Goal: Complete application form: Complete application form

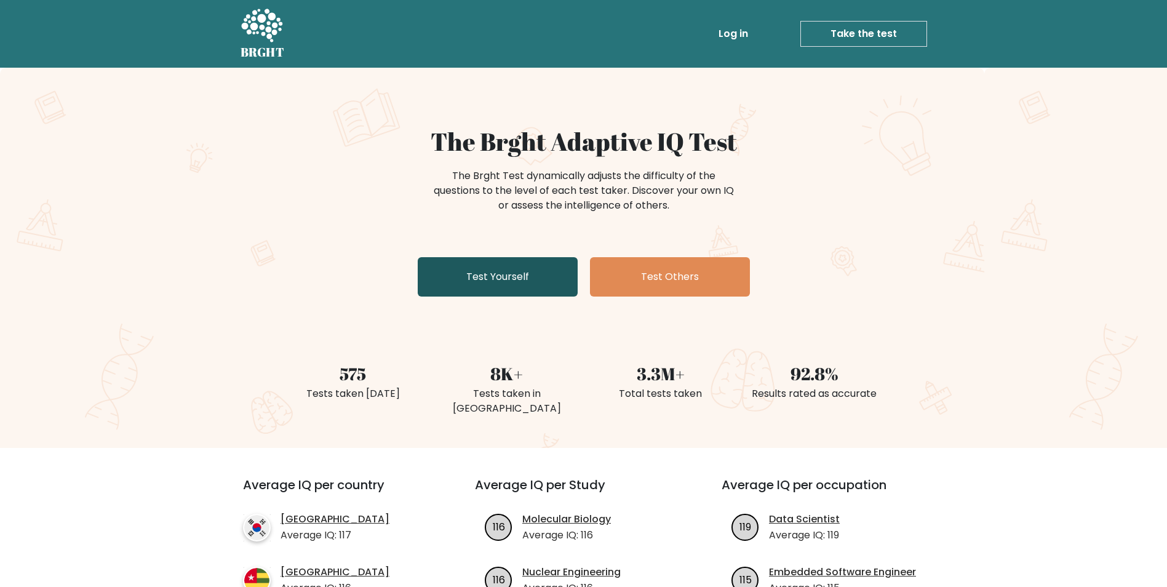
click at [511, 281] on link "Test Yourself" at bounding box center [498, 276] width 160 height 39
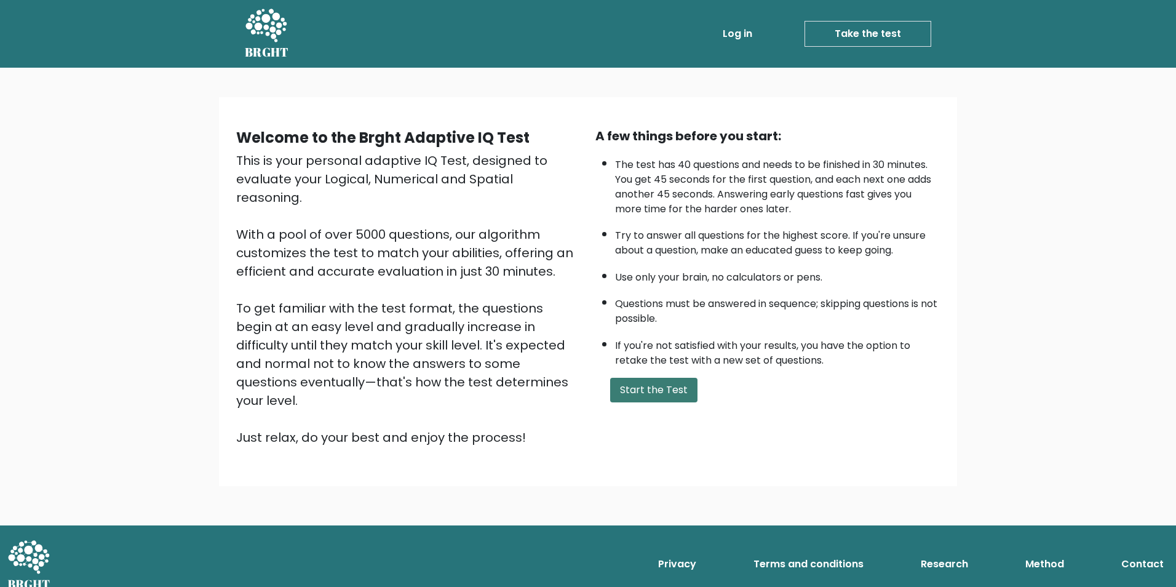
click at [663, 382] on button "Start the Test" at bounding box center [653, 390] width 87 height 25
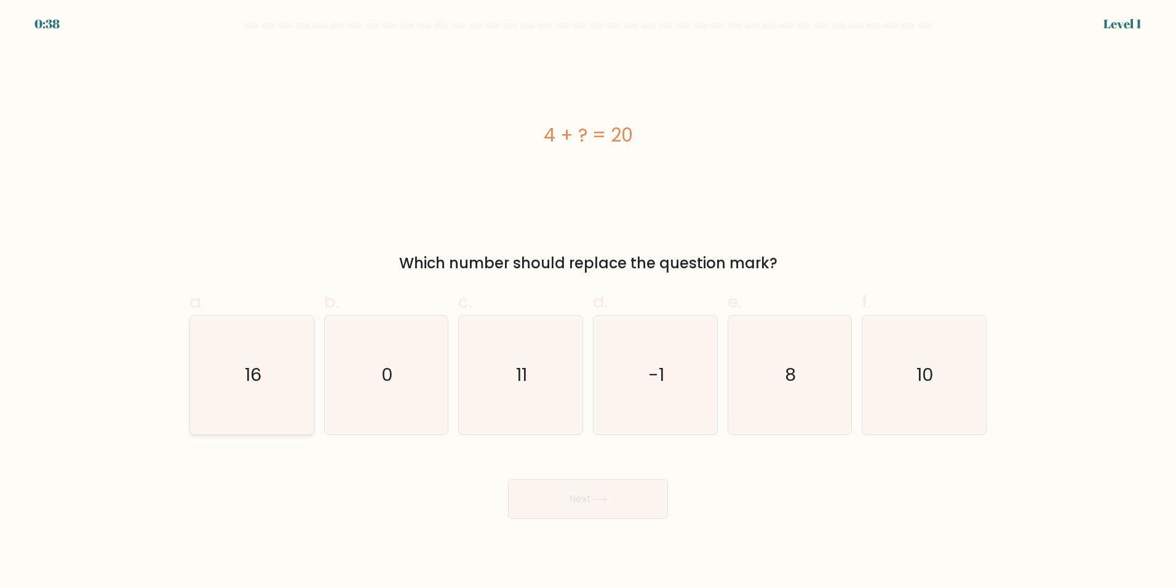
click at [253, 374] on text "16" at bounding box center [253, 374] width 17 height 25
click at [588, 301] on input "a. 16" at bounding box center [588, 297] width 1 height 8
radio input "true"
click at [599, 498] on icon at bounding box center [599, 499] width 17 height 7
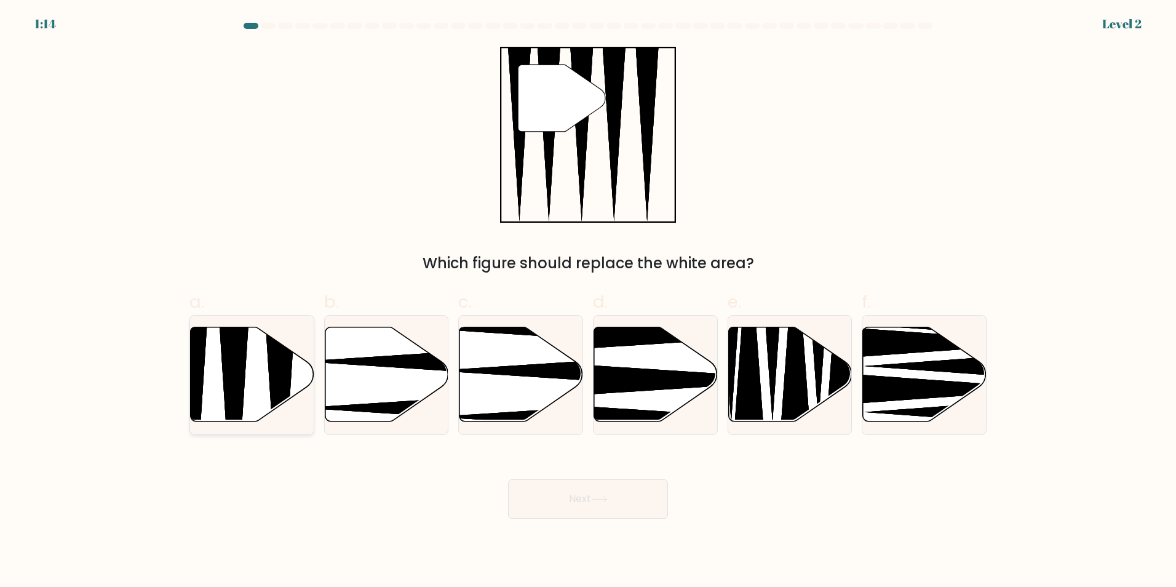
click at [264, 377] on icon at bounding box center [253, 374] width 124 height 95
click at [588, 301] on input "a." at bounding box center [588, 297] width 1 height 8
radio input "true"
click at [571, 505] on button "Next" at bounding box center [588, 498] width 160 height 39
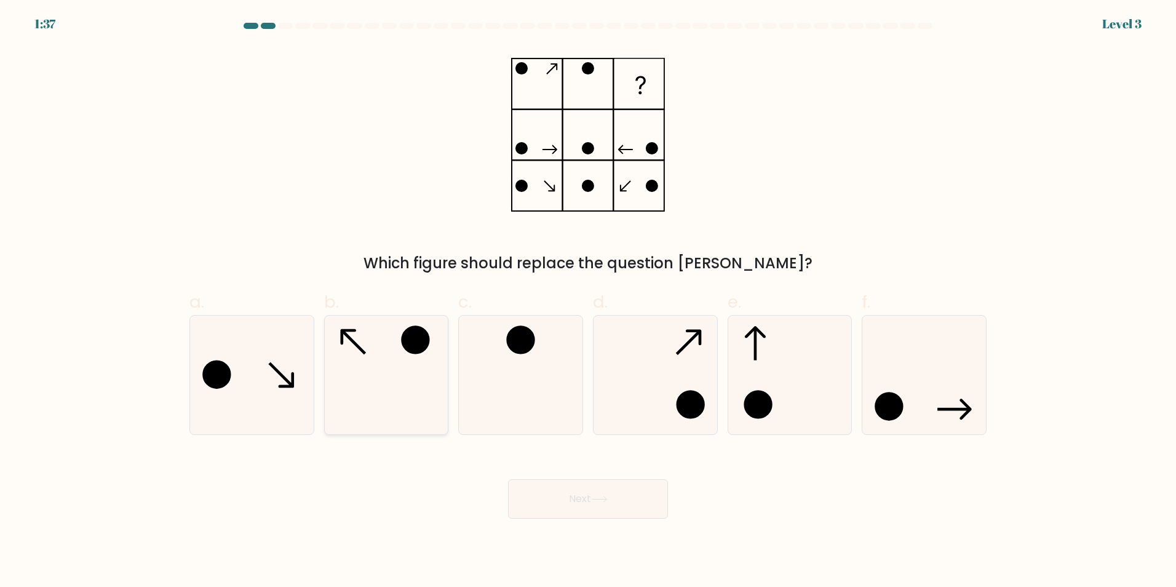
click at [413, 349] on circle at bounding box center [416, 340] width 26 height 26
click at [588, 301] on input "b." at bounding box center [588, 297] width 1 height 8
radio input "true"
click at [582, 494] on button "Next" at bounding box center [588, 498] width 160 height 39
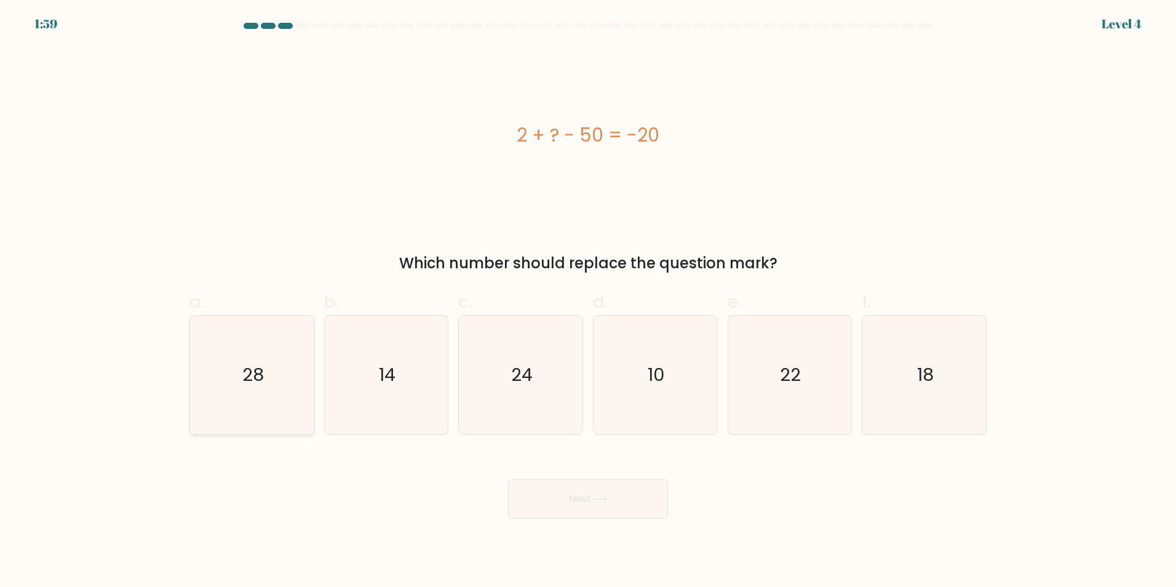
click at [269, 368] on icon "28" at bounding box center [251, 374] width 119 height 119
click at [588, 301] on input "a. 28" at bounding box center [588, 297] width 1 height 8
radio input "true"
click at [584, 491] on button "Next" at bounding box center [588, 498] width 160 height 39
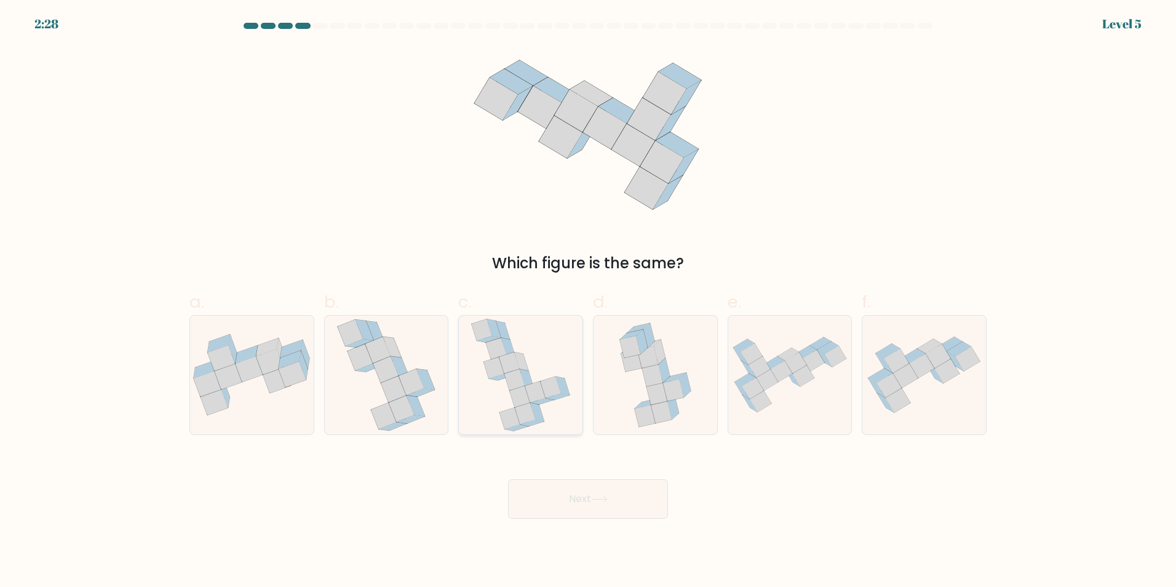
drag, startPoint x: 543, startPoint y: 393, endPoint x: 547, endPoint y: 402, distance: 9.6
click at [544, 392] on icon at bounding box center [535, 392] width 20 height 22
click at [588, 301] on input "c." at bounding box center [588, 297] width 1 height 8
radio input "true"
click at [587, 504] on button "Next" at bounding box center [588, 498] width 160 height 39
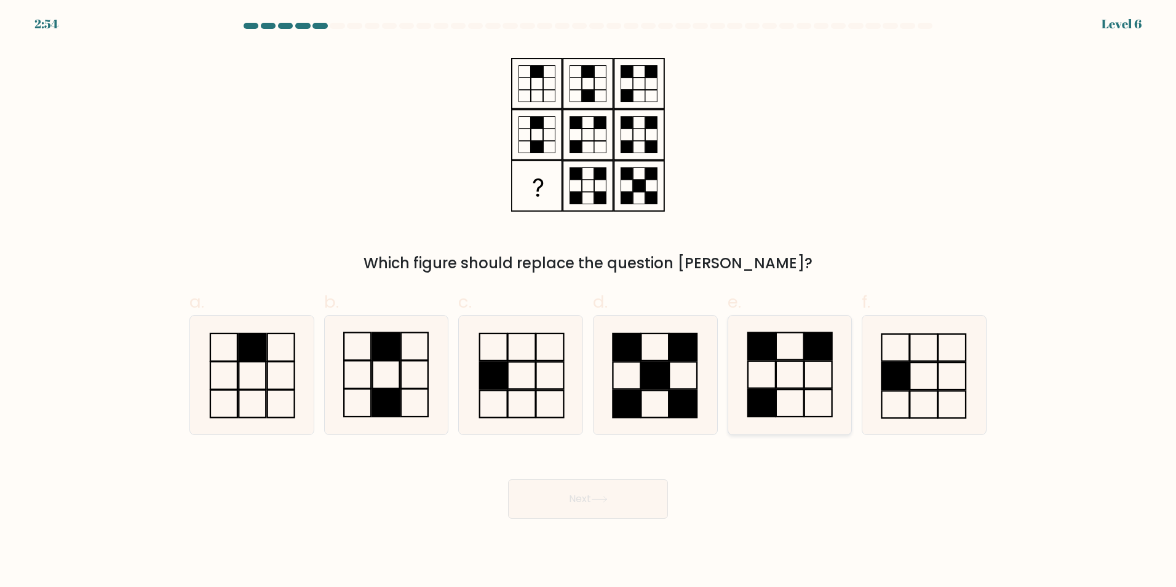
click at [772, 386] on icon at bounding box center [789, 374] width 119 height 119
click at [589, 301] on input "e." at bounding box center [588, 297] width 1 height 8
radio input "true"
click at [622, 493] on button "Next" at bounding box center [588, 498] width 160 height 39
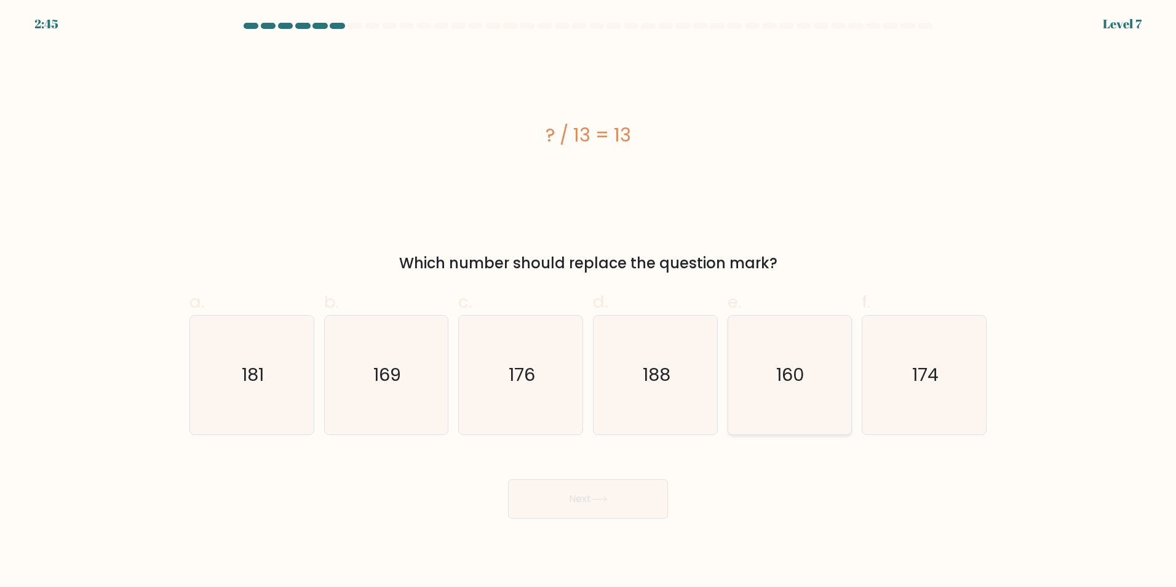
click at [822, 375] on icon "160" at bounding box center [789, 374] width 119 height 119
click at [589, 301] on input "e. 160" at bounding box center [588, 297] width 1 height 8
radio input "true"
click at [579, 505] on button "Next" at bounding box center [588, 498] width 160 height 39
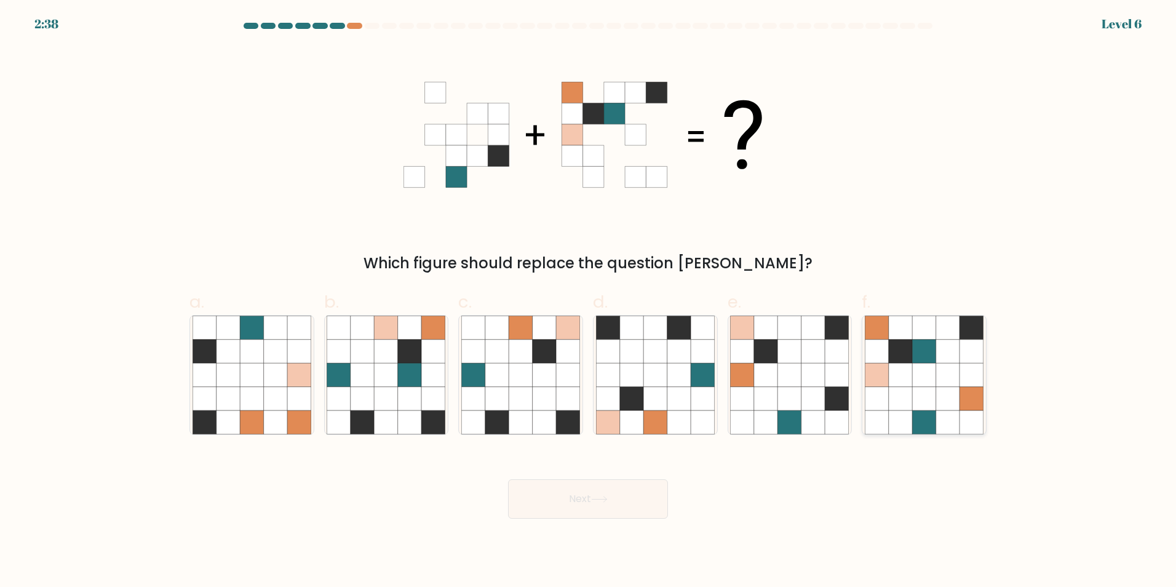
click at [947, 376] on icon at bounding box center [947, 374] width 23 height 23
click at [589, 301] on input "f." at bounding box center [588, 297] width 1 height 8
radio input "true"
click at [575, 499] on button "Next" at bounding box center [588, 498] width 160 height 39
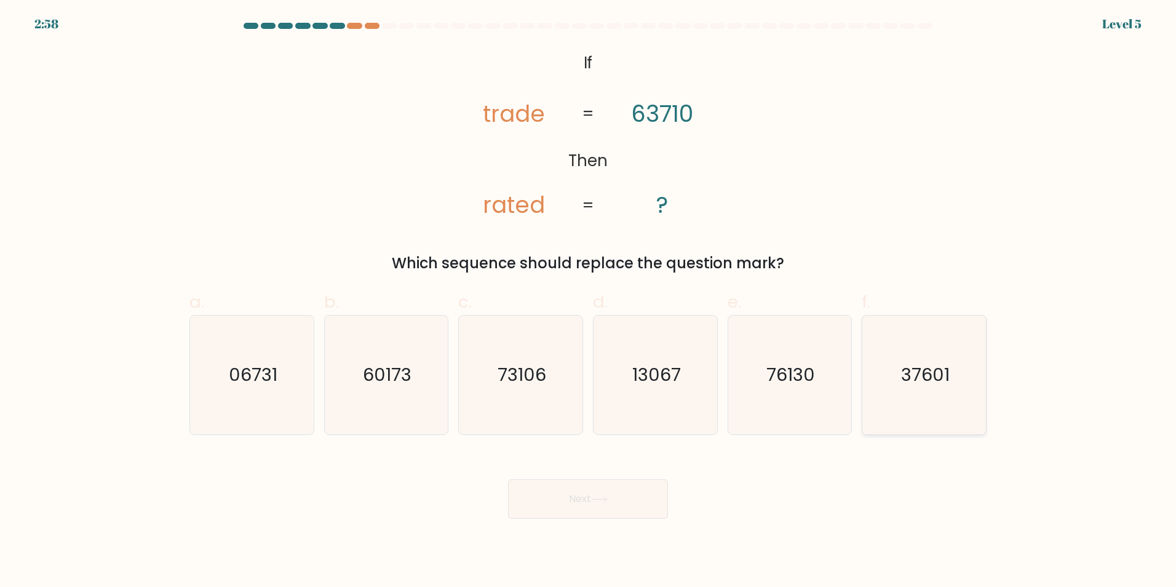
click at [907, 371] on text "37601" at bounding box center [925, 374] width 49 height 25
click at [589, 301] on input "f. 37601" at bounding box center [588, 297] width 1 height 8
radio input "true"
click at [541, 497] on button "Next" at bounding box center [588, 498] width 160 height 39
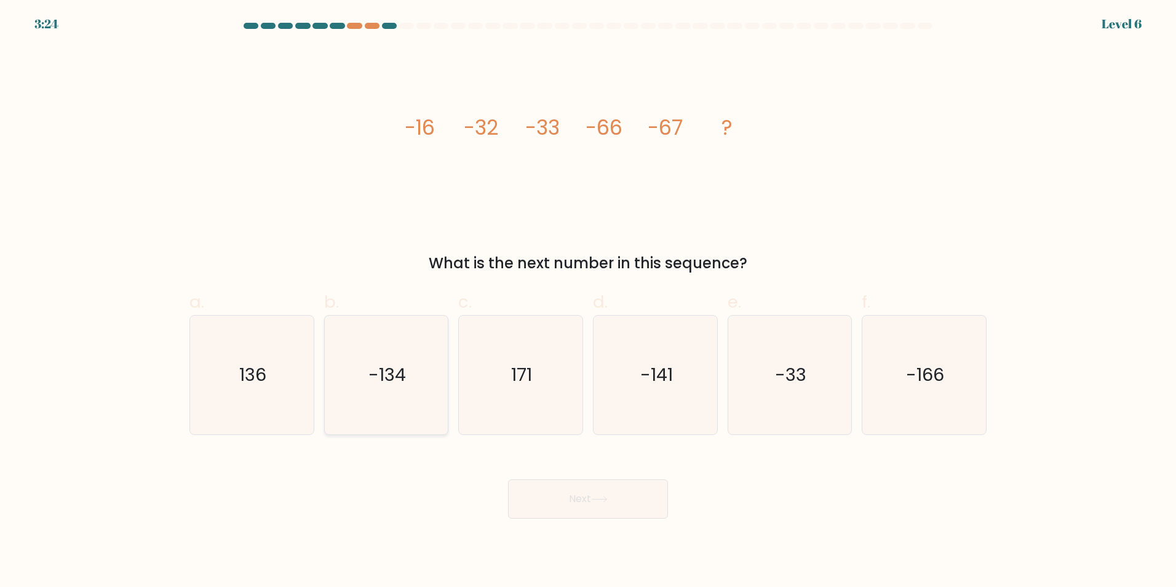
click at [345, 381] on icon "-134" at bounding box center [386, 374] width 119 height 119
click at [588, 301] on input "b. -134" at bounding box center [588, 297] width 1 height 8
radio input "true"
click at [632, 497] on button "Next" at bounding box center [588, 498] width 160 height 39
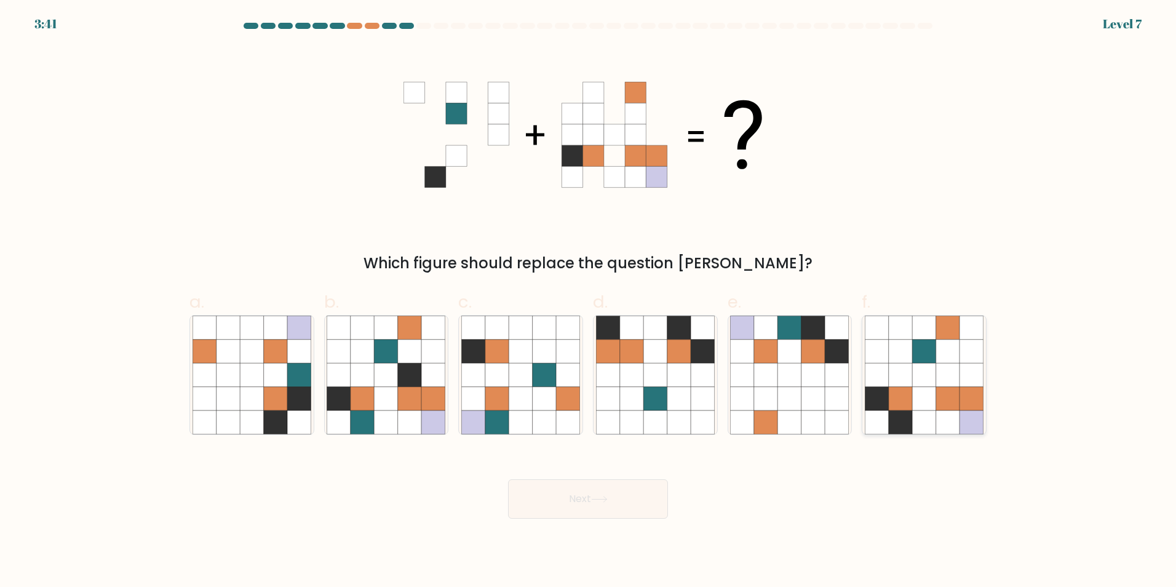
click at [893, 370] on icon at bounding box center [900, 374] width 23 height 23
click at [589, 301] on input "f." at bounding box center [588, 297] width 1 height 8
radio input "true"
click at [598, 492] on button "Next" at bounding box center [588, 498] width 160 height 39
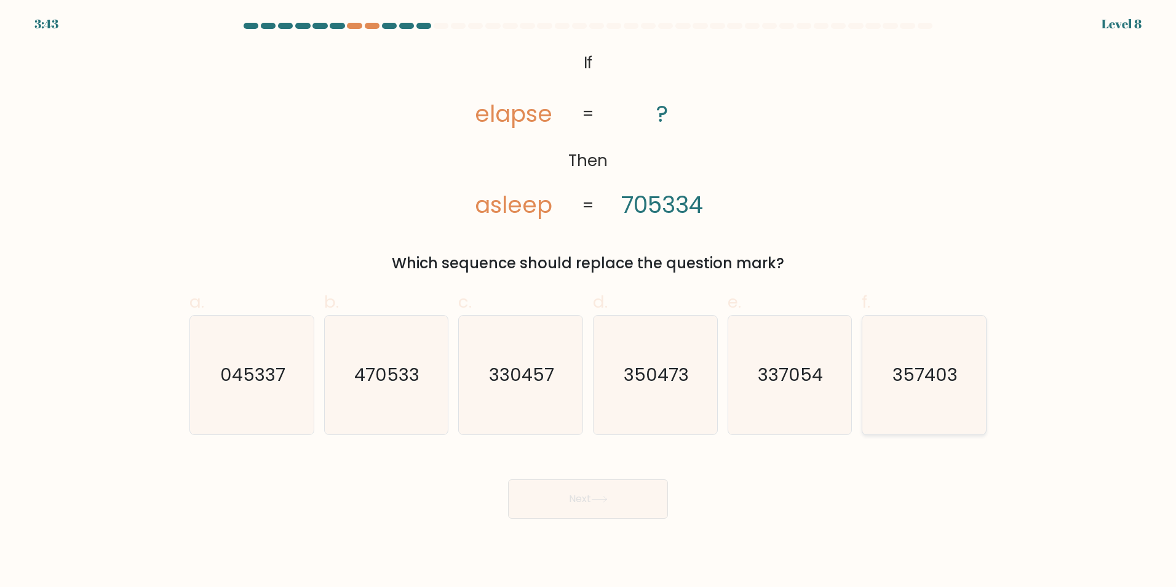
click at [933, 416] on icon "357403" at bounding box center [924, 374] width 119 height 119
click at [589, 301] on input "f. 357403" at bounding box center [588, 297] width 1 height 8
radio input "true"
click at [587, 489] on button "Next" at bounding box center [588, 498] width 160 height 39
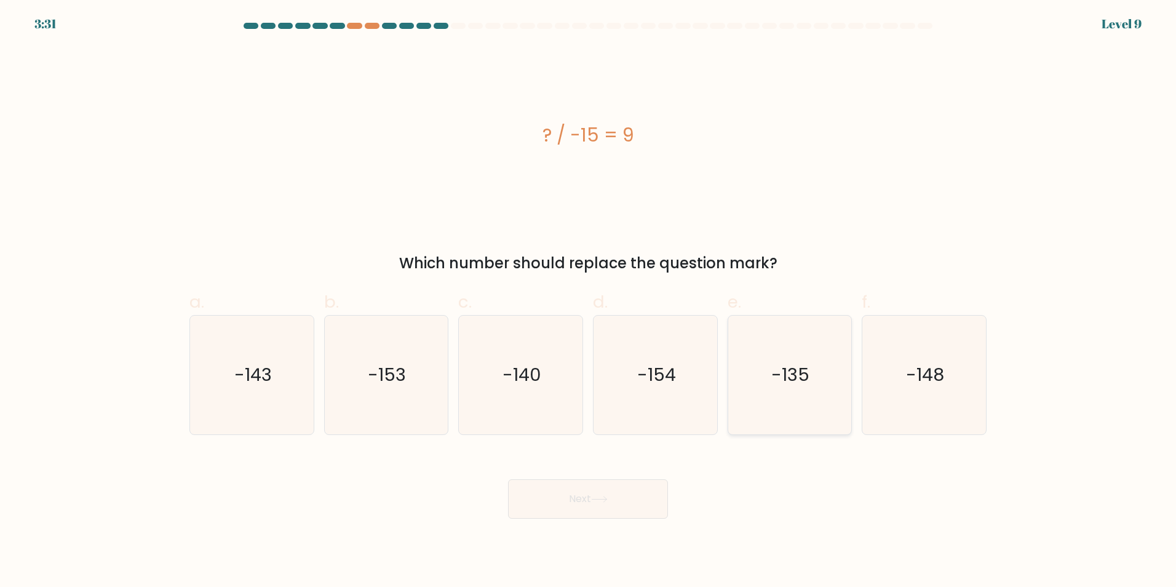
click at [795, 383] on text "-135" at bounding box center [791, 374] width 38 height 25
click at [589, 301] on input "e. -135" at bounding box center [588, 297] width 1 height 8
radio input "true"
click at [605, 493] on button "Next" at bounding box center [588, 498] width 160 height 39
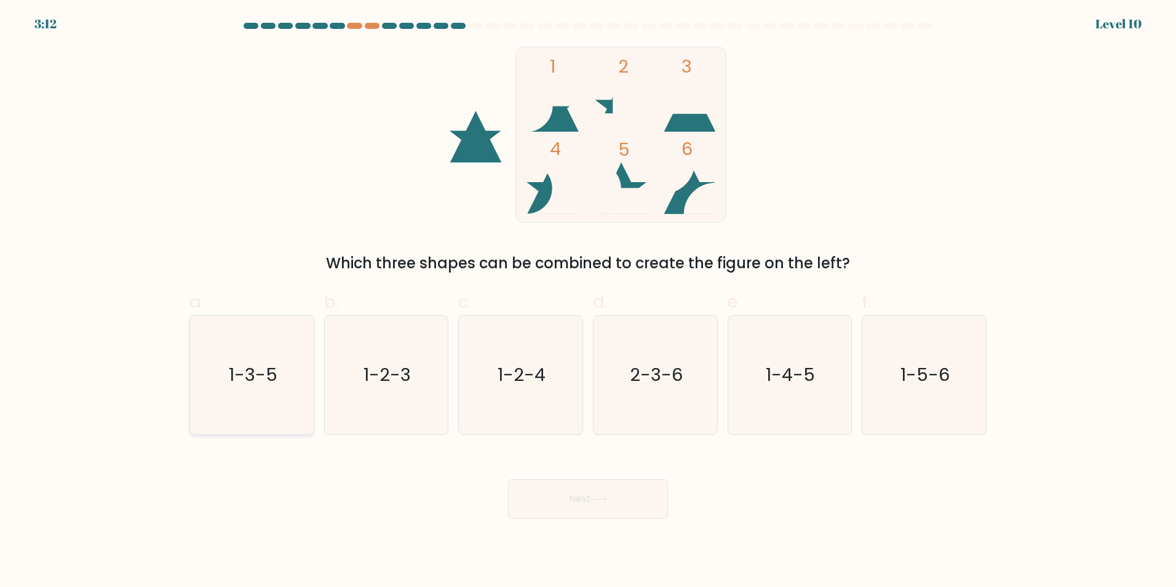
click at [268, 391] on icon "1-3-5" at bounding box center [251, 374] width 119 height 119
click at [588, 301] on input "a. 1-3-5" at bounding box center [588, 297] width 1 height 8
radio input "true"
click at [537, 504] on button "Next" at bounding box center [588, 498] width 160 height 39
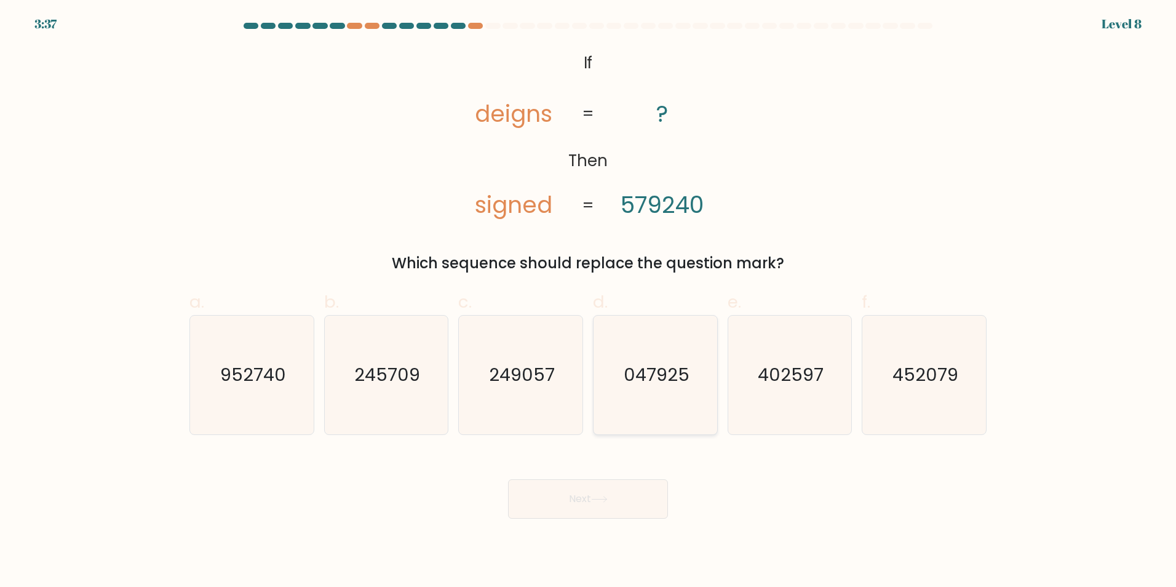
click at [665, 359] on icon "047925" at bounding box center [655, 374] width 119 height 119
click at [589, 301] on input "d. 047925" at bounding box center [588, 297] width 1 height 8
radio input "true"
click at [601, 489] on button "Next" at bounding box center [588, 498] width 160 height 39
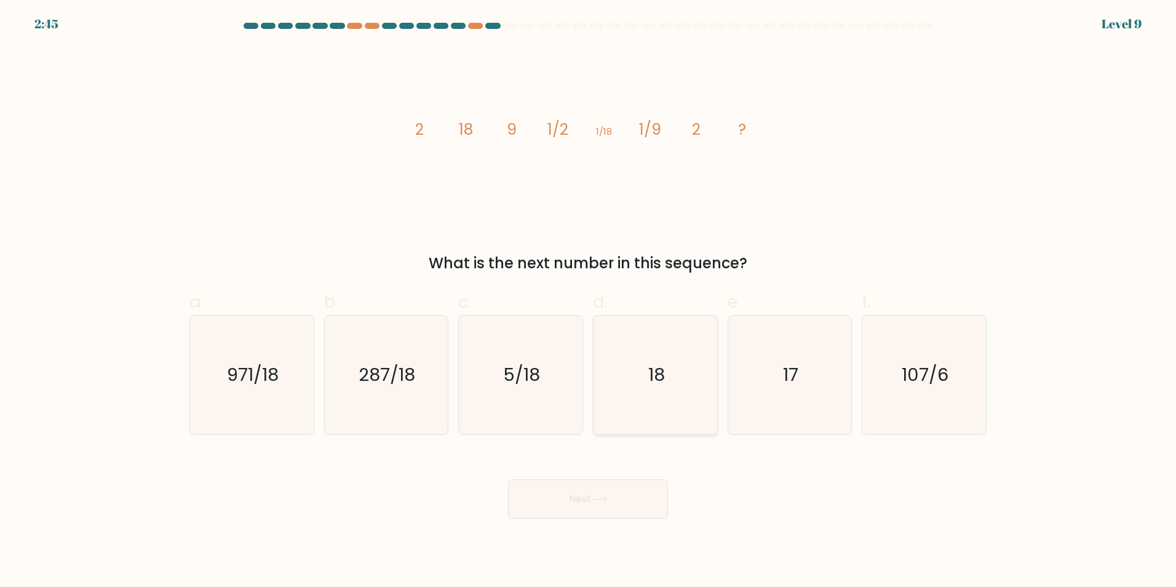
click at [654, 387] on icon "18" at bounding box center [655, 374] width 119 height 119
click at [589, 301] on input "d. 18" at bounding box center [588, 297] width 1 height 8
radio input "true"
click at [616, 485] on button "Next" at bounding box center [588, 498] width 160 height 39
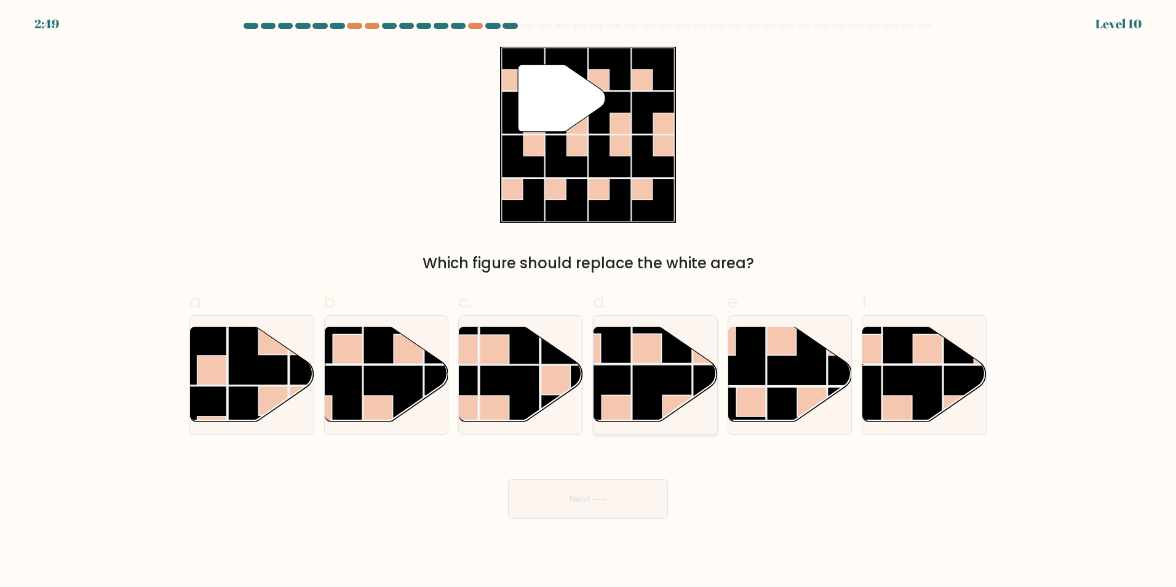
click at [630, 381] on rect at bounding box center [601, 395] width 60 height 60
click at [589, 301] on input "d." at bounding box center [588, 297] width 1 height 8
radio input "true"
click at [592, 492] on button "Next" at bounding box center [588, 498] width 160 height 39
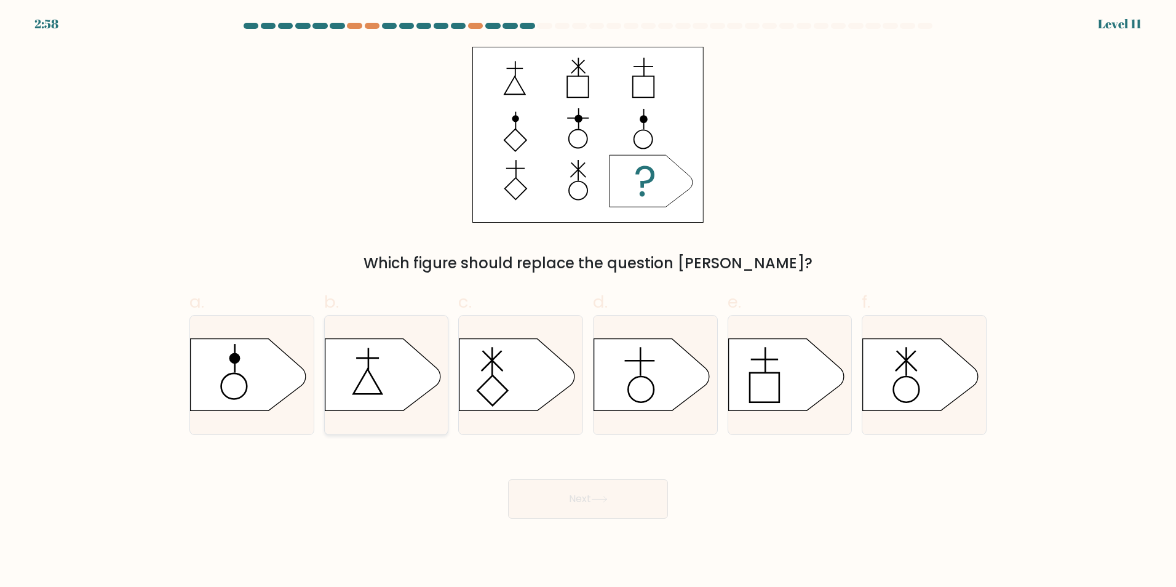
click at [376, 367] on icon at bounding box center [383, 374] width 116 height 72
click at [588, 301] on input "b." at bounding box center [588, 297] width 1 height 8
radio input "true"
click at [622, 389] on icon at bounding box center [652, 374] width 116 height 72
click at [589, 301] on input "d." at bounding box center [588, 297] width 1 height 8
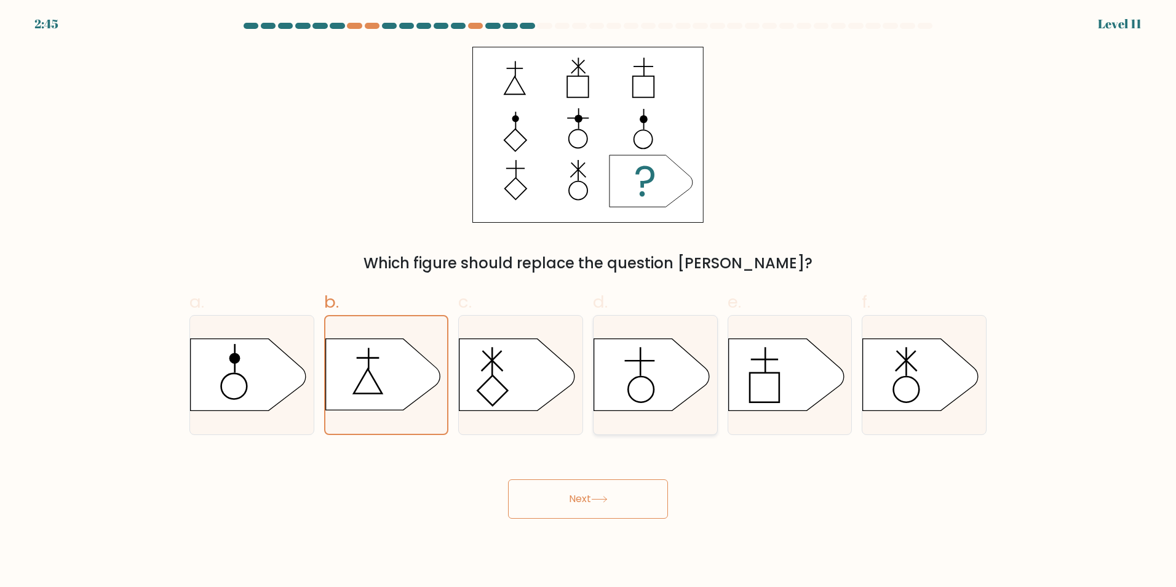
radio input "true"
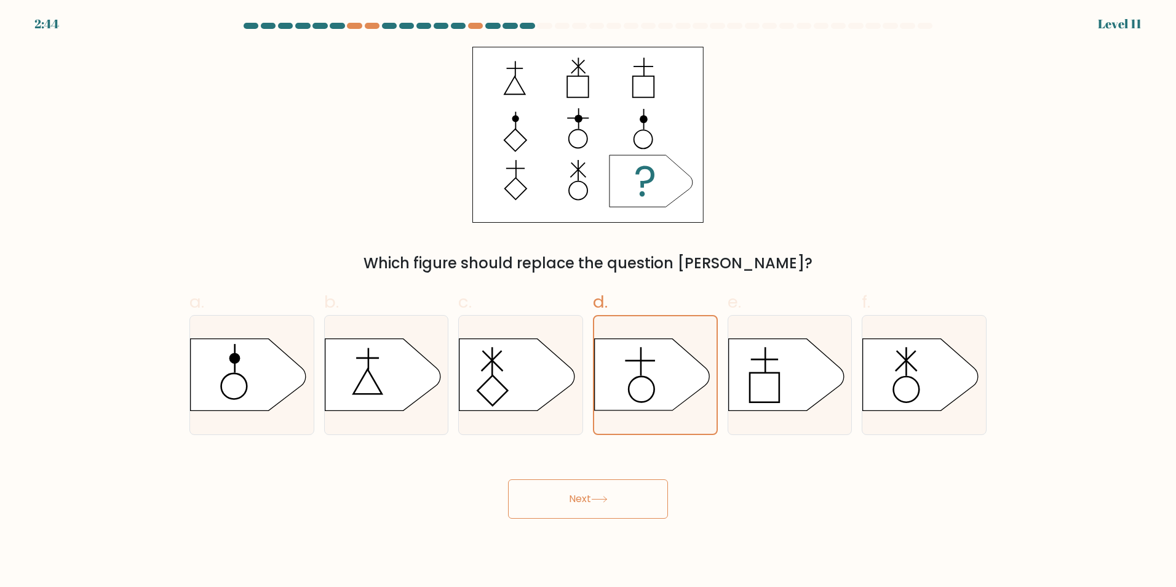
click at [618, 510] on button "Next" at bounding box center [588, 498] width 160 height 39
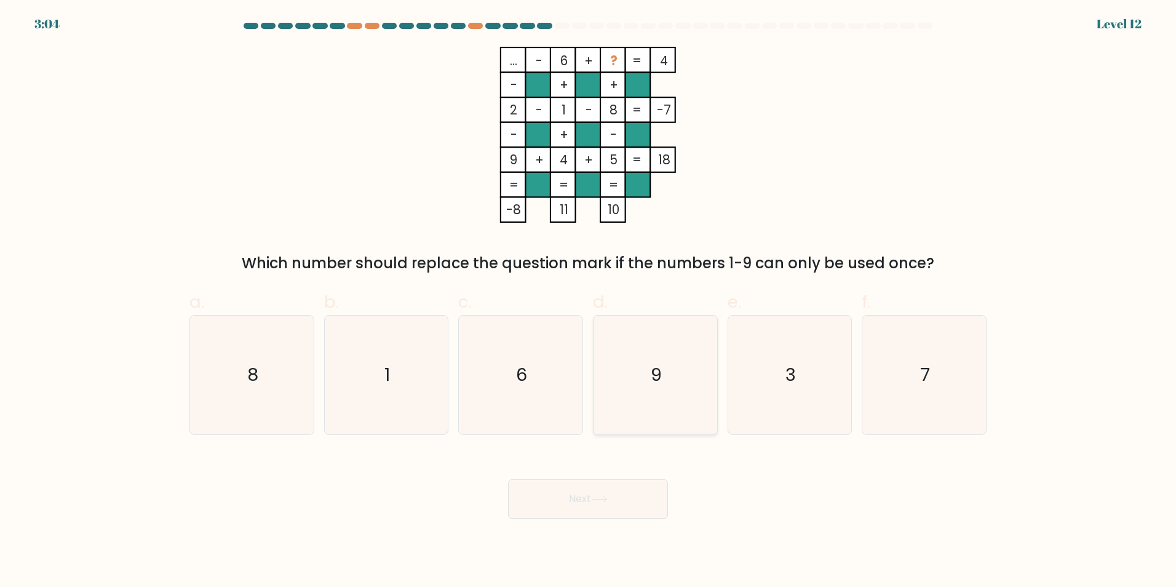
click at [616, 388] on icon "9" at bounding box center [655, 374] width 119 height 119
click at [589, 301] on input "d. 9" at bounding box center [588, 297] width 1 height 8
radio input "true"
click at [606, 491] on button "Next" at bounding box center [588, 498] width 160 height 39
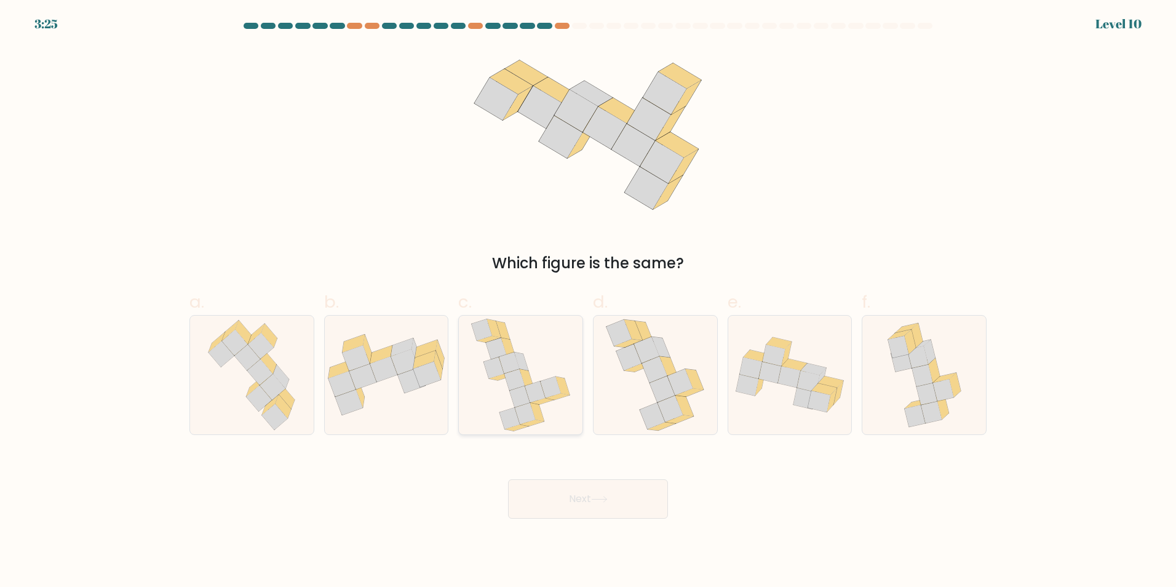
click at [543, 370] on icon at bounding box center [520, 374] width 100 height 119
click at [588, 301] on input "c." at bounding box center [588, 297] width 1 height 8
radio input "true"
click at [554, 491] on button "Next" at bounding box center [588, 498] width 160 height 39
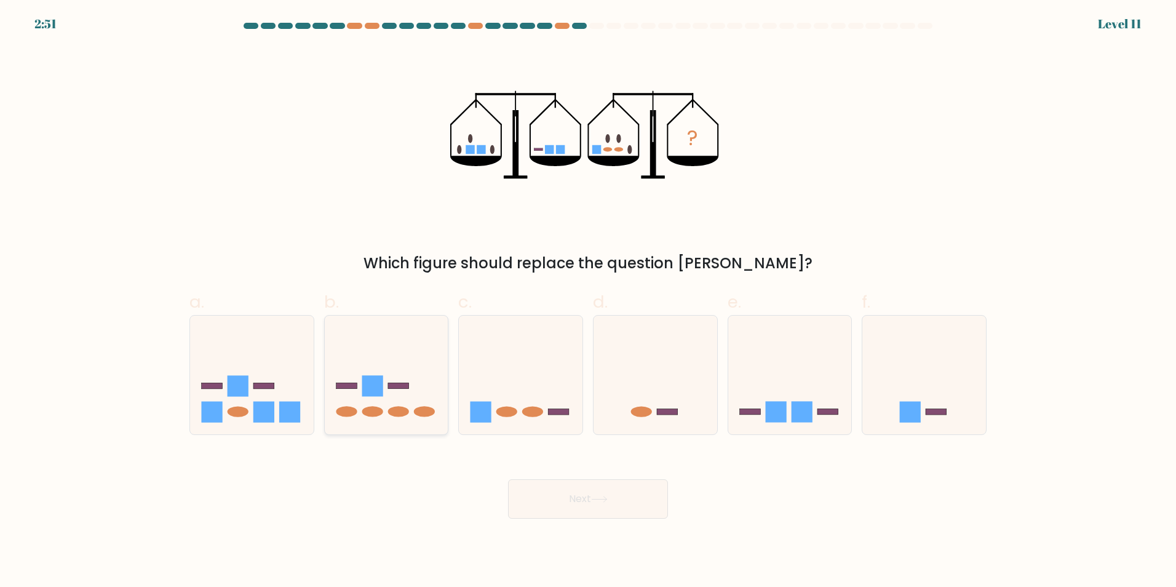
click at [371, 400] on icon at bounding box center [387, 374] width 124 height 102
click at [588, 301] on input "b." at bounding box center [588, 297] width 1 height 8
radio input "true"
click at [585, 500] on button "Next" at bounding box center [588, 498] width 160 height 39
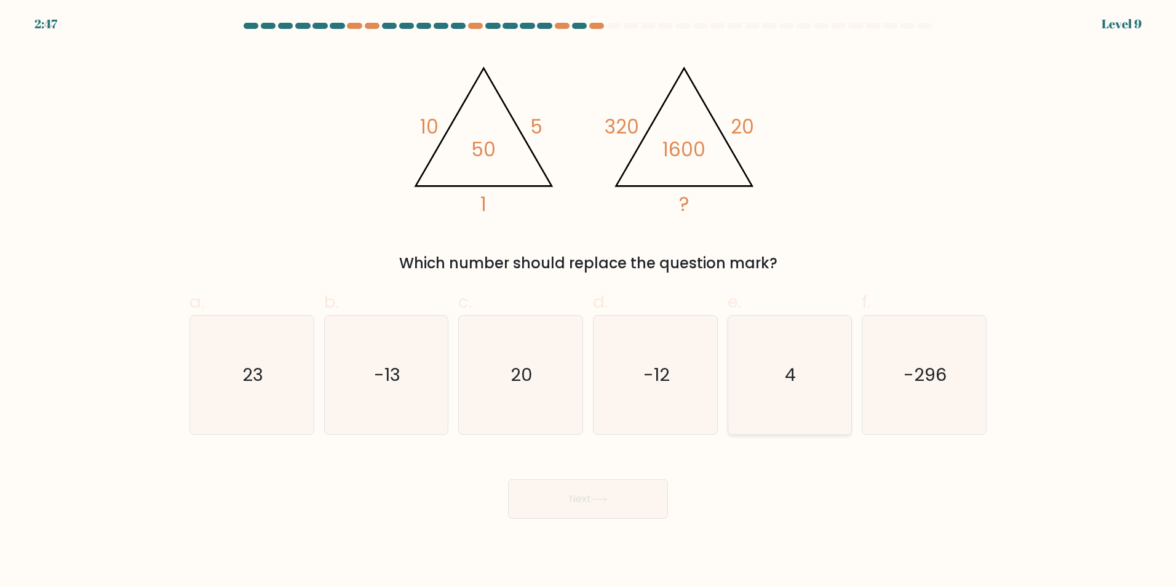
click at [758, 354] on icon "4" at bounding box center [789, 374] width 119 height 119
click at [589, 301] on input "e. 4" at bounding box center [588, 297] width 1 height 8
radio input "true"
click at [583, 502] on button "Next" at bounding box center [588, 498] width 160 height 39
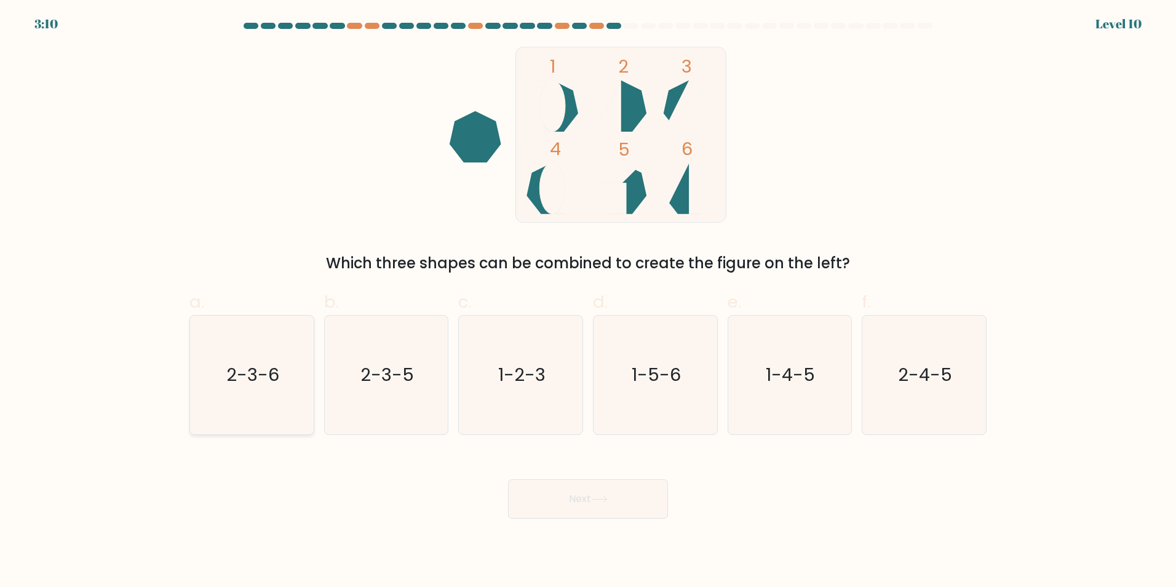
click at [250, 376] on text "2-3-6" at bounding box center [252, 374] width 53 height 25
click at [588, 301] on input "a. 2-3-6" at bounding box center [588, 297] width 1 height 8
radio input "true"
click at [576, 496] on button "Next" at bounding box center [588, 498] width 160 height 39
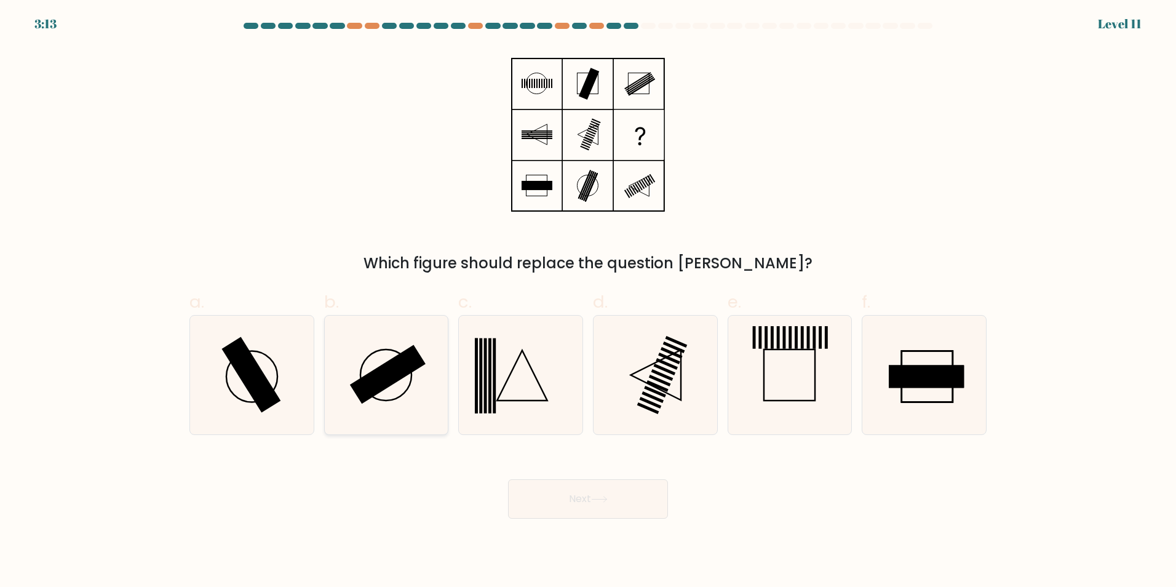
click at [379, 395] on icon at bounding box center [386, 374] width 119 height 119
click at [588, 301] on input "b." at bounding box center [588, 297] width 1 height 8
radio input "true"
click at [549, 489] on button "Next" at bounding box center [588, 498] width 160 height 39
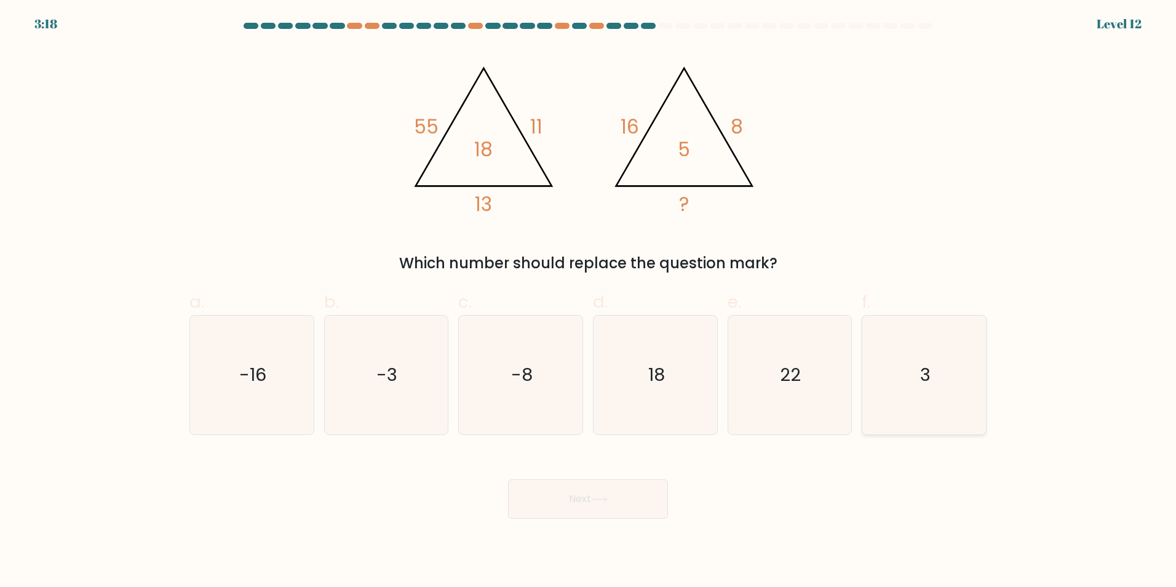
click at [961, 384] on icon "3" at bounding box center [924, 374] width 119 height 119
click at [589, 301] on input "f. 3" at bounding box center [588, 297] width 1 height 8
radio input "true"
click at [585, 494] on button "Next" at bounding box center [588, 498] width 160 height 39
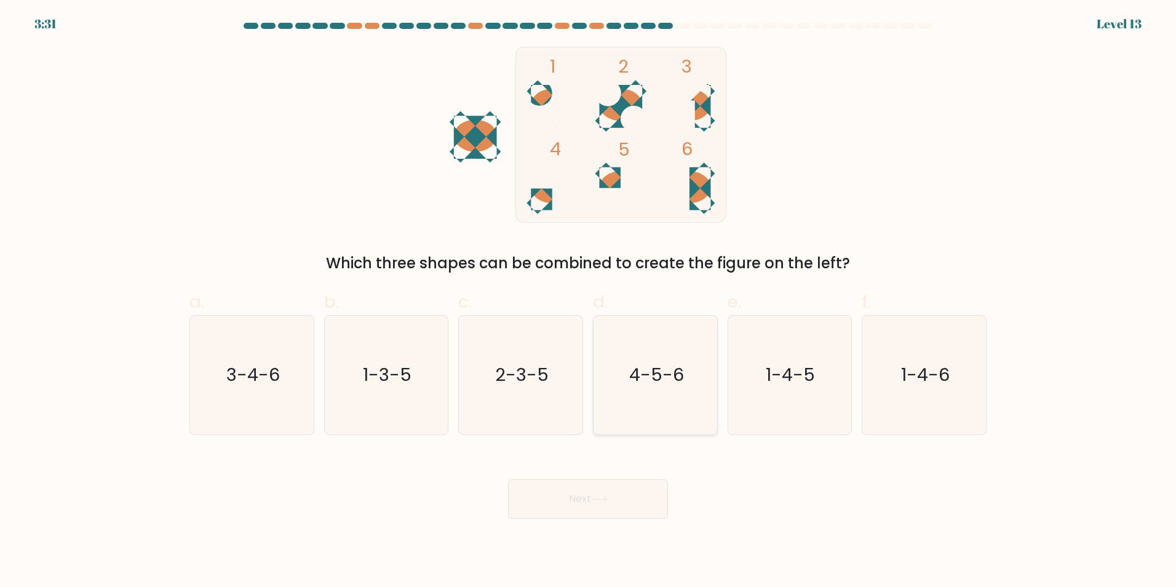
click at [617, 395] on icon "4-5-6" at bounding box center [655, 374] width 119 height 119
click at [589, 301] on input "d. 4-5-6" at bounding box center [588, 297] width 1 height 8
radio input "true"
click at [632, 500] on button "Next" at bounding box center [588, 498] width 160 height 39
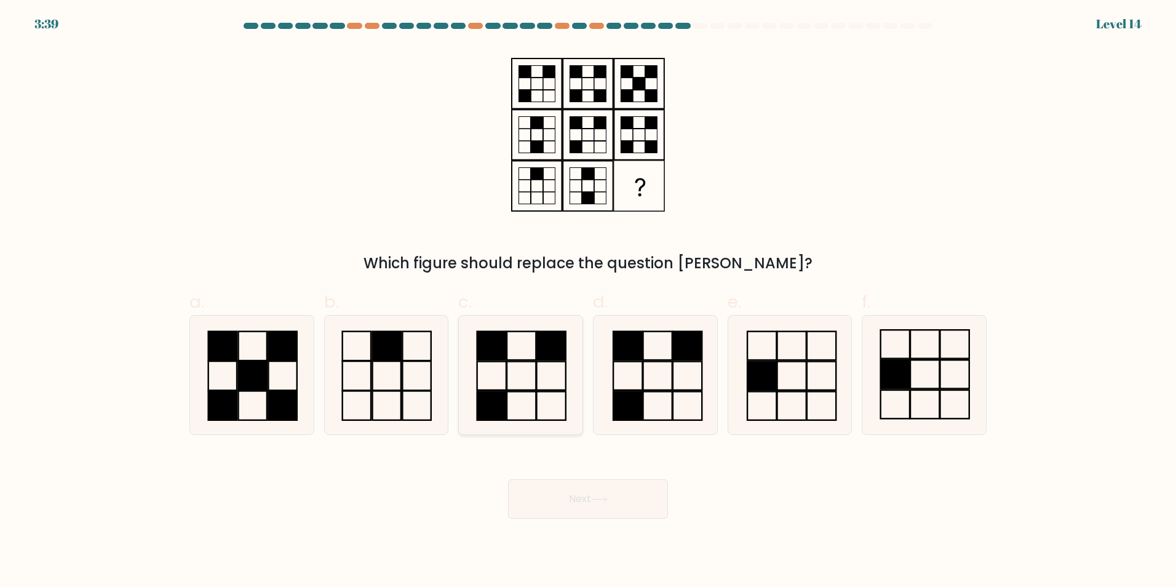
click at [519, 384] on icon at bounding box center [520, 374] width 119 height 119
click at [588, 301] on input "c." at bounding box center [588, 297] width 1 height 8
radio input "true"
click at [579, 491] on button "Next" at bounding box center [588, 498] width 160 height 39
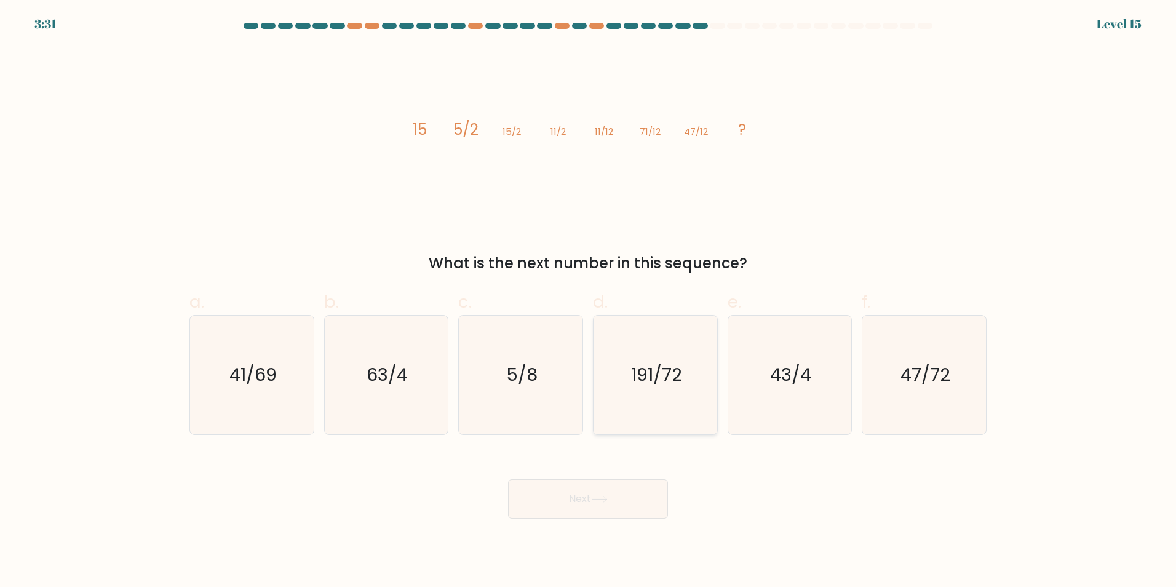
click at [650, 398] on icon "191/72" at bounding box center [655, 374] width 119 height 119
click at [589, 301] on input "d. 191/72" at bounding box center [588, 297] width 1 height 8
radio input "true"
click at [568, 502] on button "Next" at bounding box center [588, 498] width 160 height 39
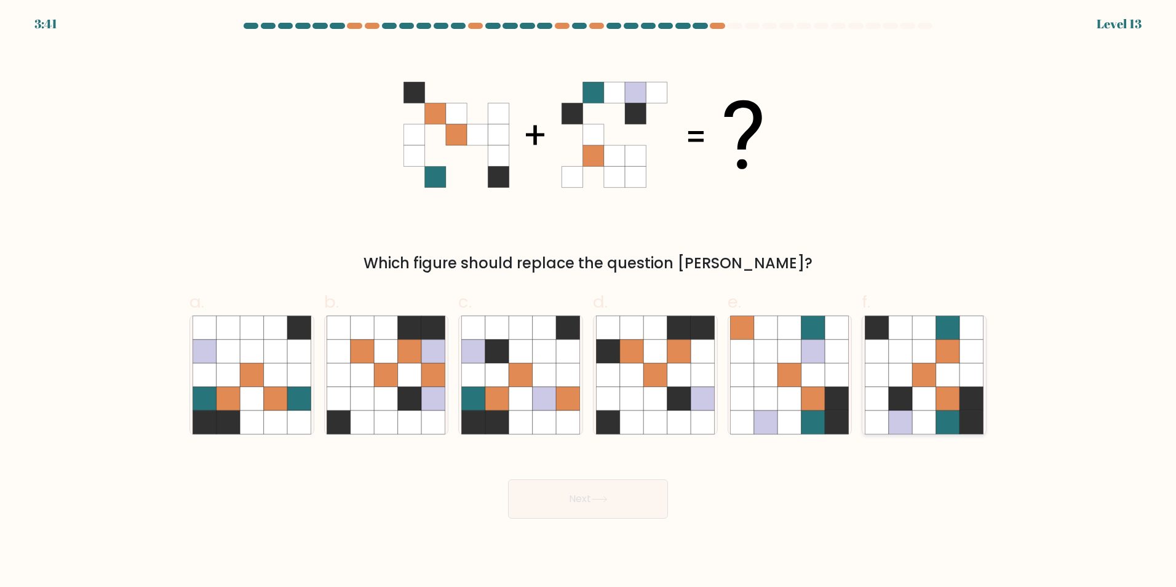
click at [942, 389] on icon at bounding box center [947, 397] width 23 height 23
click at [589, 301] on input "f." at bounding box center [588, 297] width 1 height 8
radio input "true"
click at [584, 497] on button "Next" at bounding box center [588, 498] width 160 height 39
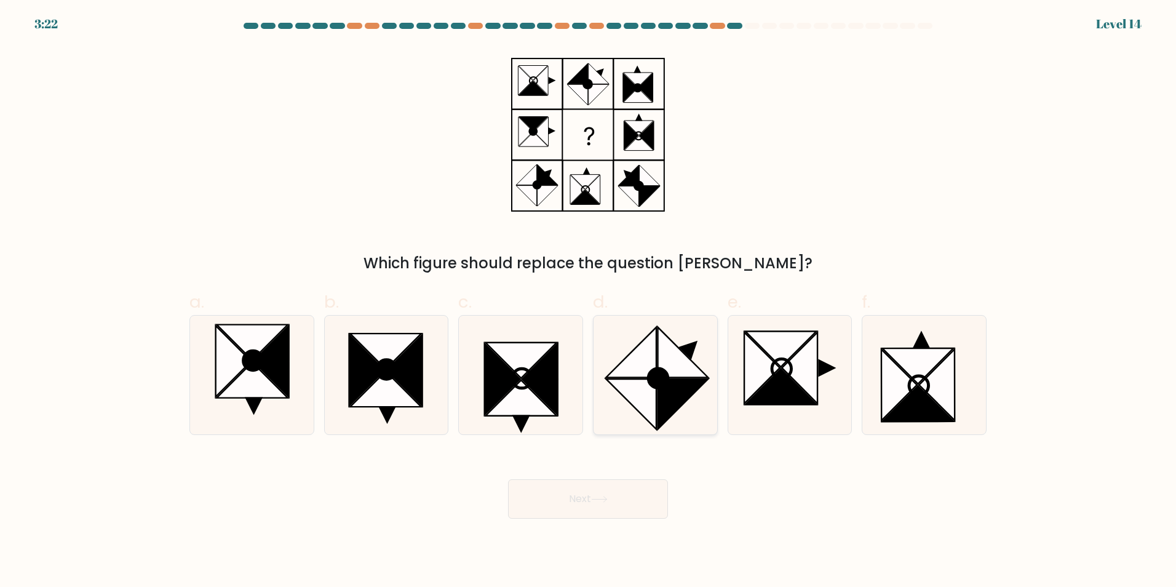
click at [663, 385] on icon at bounding box center [658, 378] width 20 height 20
click at [589, 301] on input "d." at bounding box center [588, 297] width 1 height 8
radio input "true"
click at [598, 491] on button "Next" at bounding box center [588, 498] width 160 height 39
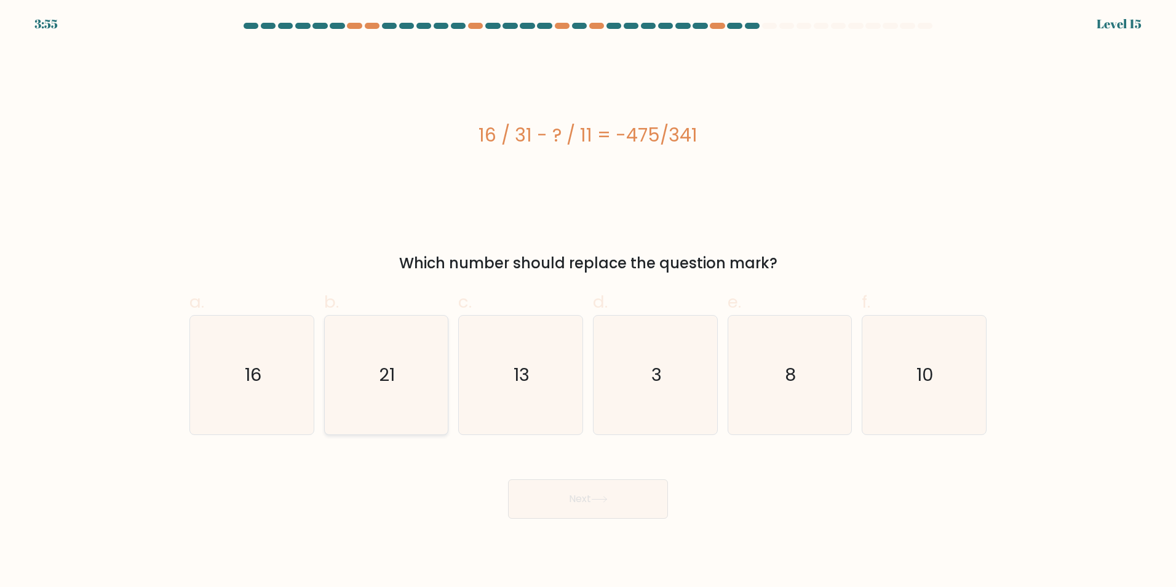
click at [387, 324] on icon "21" at bounding box center [386, 374] width 119 height 119
click at [588, 301] on input "b. 21" at bounding box center [588, 297] width 1 height 8
radio input "true"
click at [616, 497] on button "Next" at bounding box center [588, 498] width 160 height 39
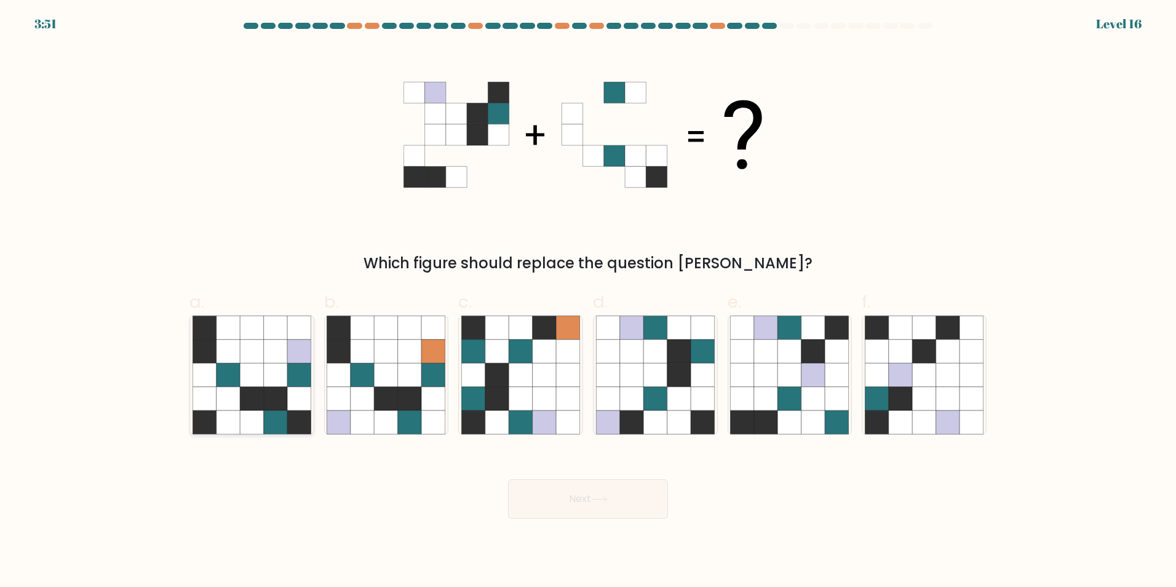
click at [271, 367] on icon at bounding box center [275, 374] width 23 height 23
click at [588, 301] on input "a." at bounding box center [588, 297] width 1 height 8
radio input "true"
click at [585, 503] on button "Next" at bounding box center [588, 498] width 160 height 39
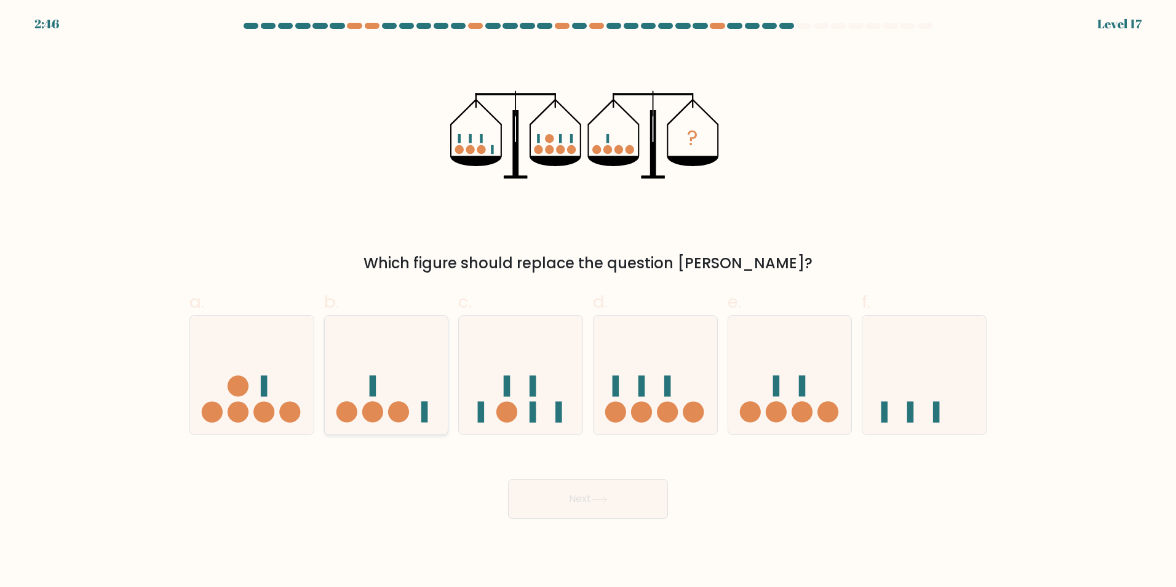
click at [386, 401] on icon at bounding box center [387, 374] width 124 height 102
click at [588, 301] on input "b." at bounding box center [588, 297] width 1 height 8
radio input "true"
click at [592, 507] on button "Next" at bounding box center [588, 498] width 160 height 39
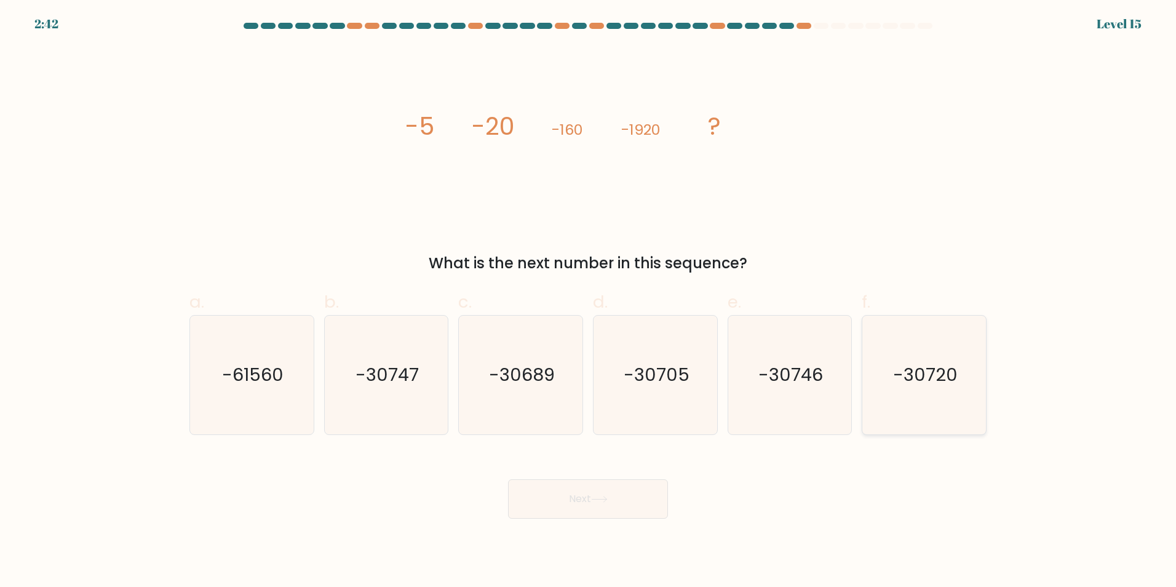
click at [953, 397] on icon "-30720" at bounding box center [924, 374] width 119 height 119
click at [589, 301] on input "f. -30720" at bounding box center [588, 297] width 1 height 8
radio input "true"
click at [589, 486] on button "Next" at bounding box center [588, 498] width 160 height 39
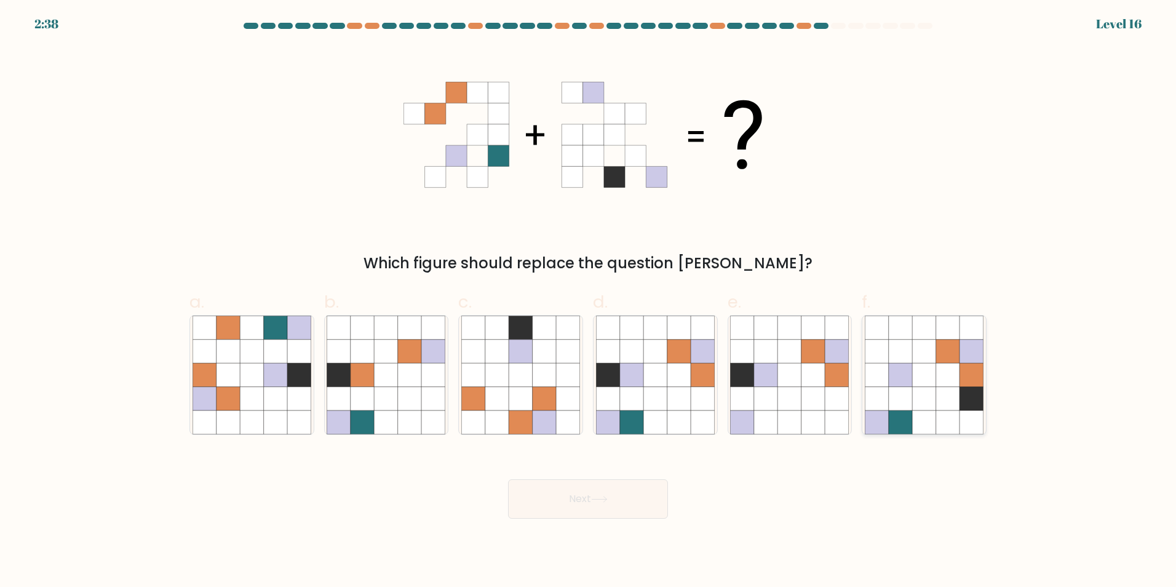
click at [959, 386] on icon at bounding box center [947, 374] width 23 height 23
click at [589, 301] on input "f." at bounding box center [588, 297] width 1 height 8
radio input "true"
click at [622, 494] on button "Next" at bounding box center [588, 498] width 160 height 39
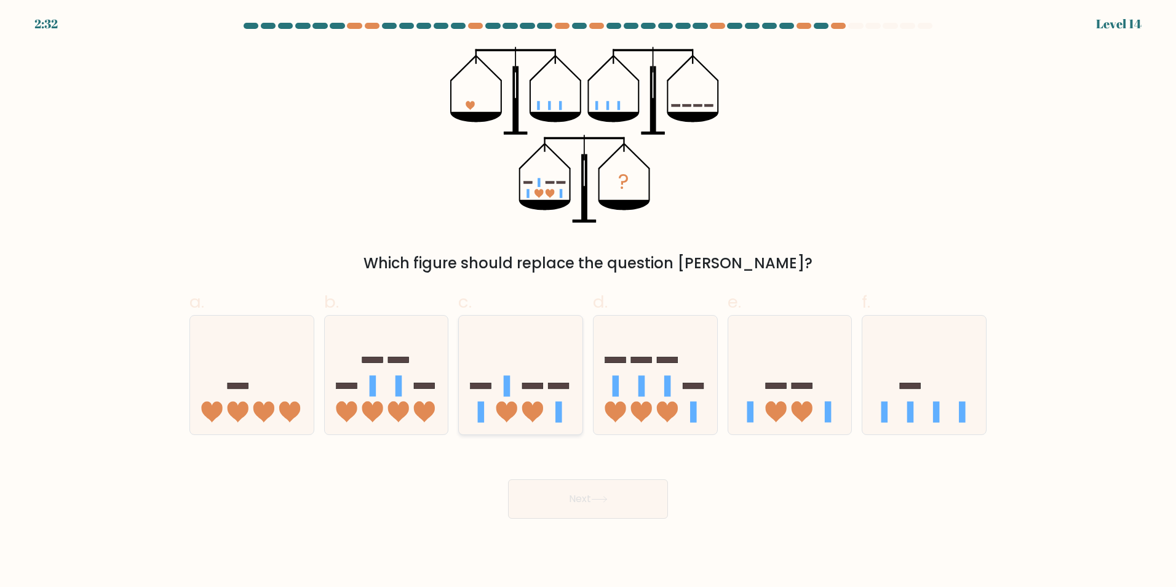
drag, startPoint x: 523, startPoint y: 394, endPoint x: 526, endPoint y: 418, distance: 24.8
click at [523, 395] on icon at bounding box center [521, 374] width 124 height 102
click at [588, 301] on input "c." at bounding box center [588, 297] width 1 height 8
radio input "true"
click at [565, 488] on button "Next" at bounding box center [588, 498] width 160 height 39
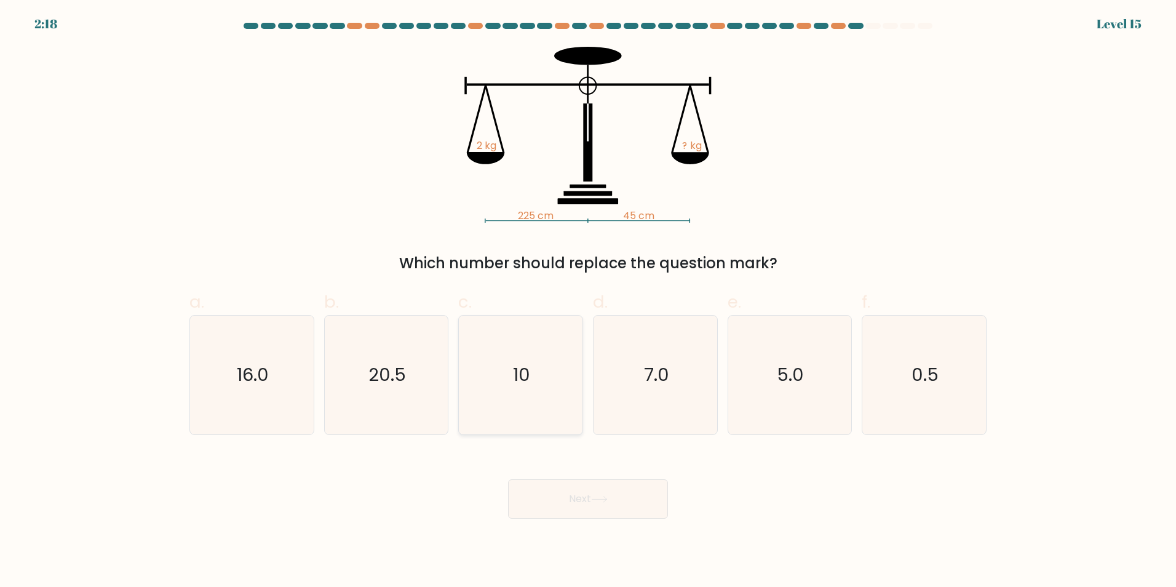
click at [499, 386] on icon "10" at bounding box center [520, 374] width 119 height 119
click at [588, 301] on input "c. 10" at bounding box center [588, 297] width 1 height 8
radio input "true"
click at [591, 502] on button "Next" at bounding box center [588, 498] width 160 height 39
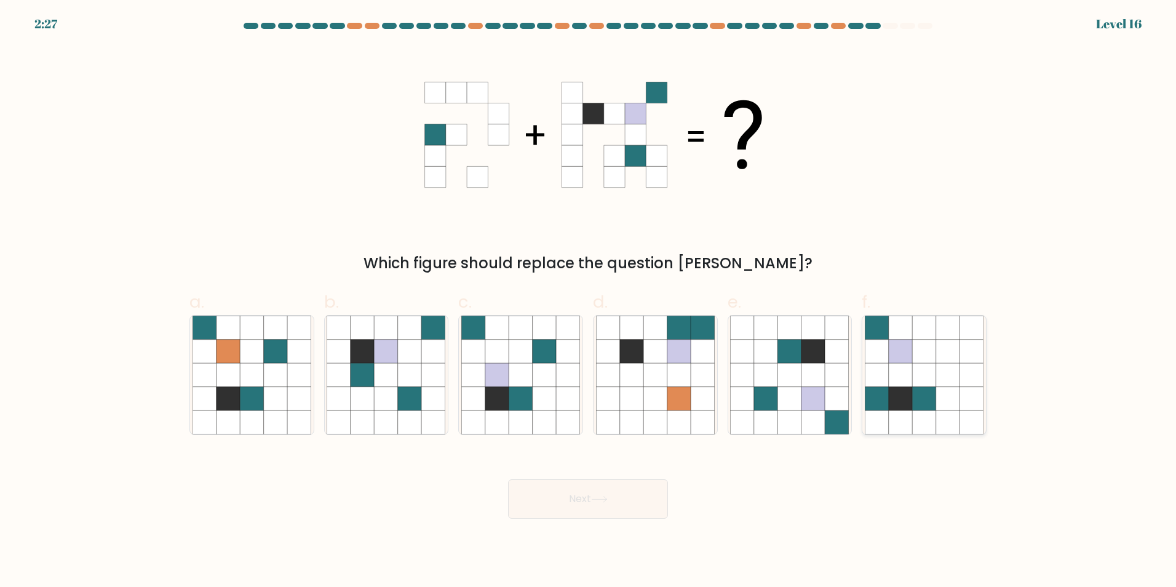
click at [940, 389] on icon at bounding box center [947, 397] width 23 height 23
click at [589, 301] on input "f." at bounding box center [588, 297] width 1 height 8
radio input "true"
click at [591, 501] on button "Next" at bounding box center [588, 498] width 160 height 39
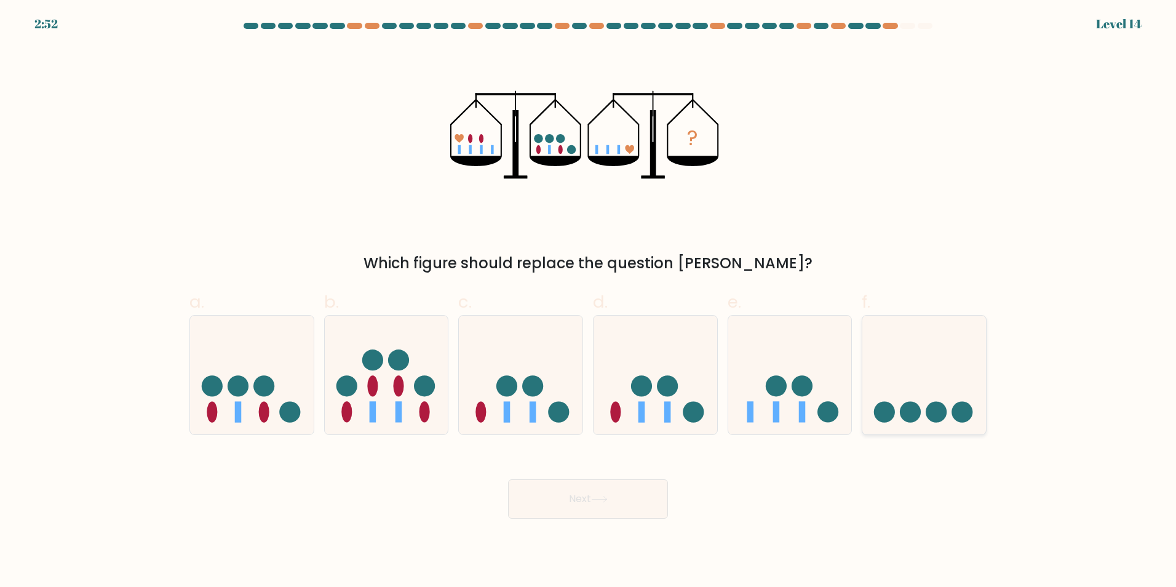
click at [930, 392] on icon at bounding box center [924, 374] width 124 height 102
click at [589, 301] on input "f." at bounding box center [588, 297] width 1 height 8
radio input "true"
click at [582, 502] on button "Next" at bounding box center [588, 498] width 160 height 39
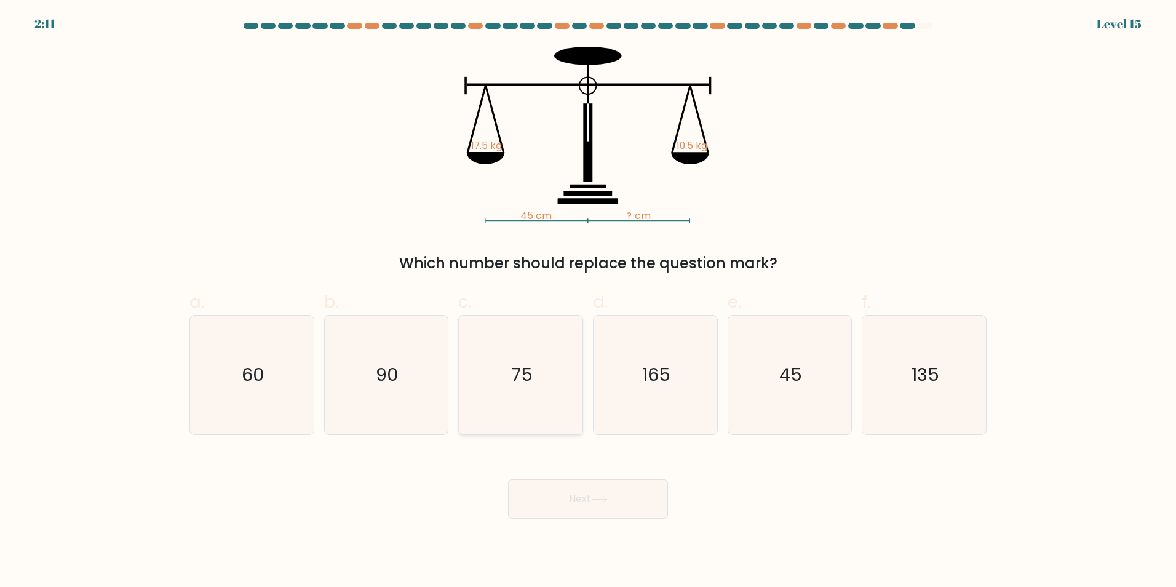
click at [494, 390] on icon "75" at bounding box center [520, 374] width 119 height 119
click at [588, 301] on input "c. 75" at bounding box center [588, 297] width 1 height 8
radio input "true"
click at [561, 489] on button "Next" at bounding box center [588, 498] width 160 height 39
